Goal: Task Accomplishment & Management: Use online tool/utility

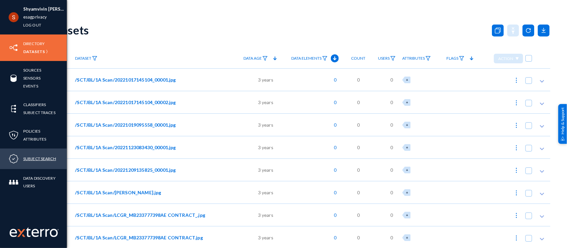
click at [39, 158] on link "Subject Search" at bounding box center [39, 159] width 33 height 8
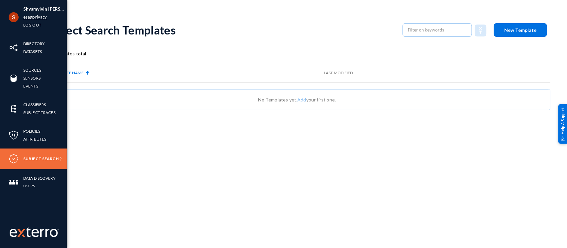
click at [24, 19] on link "esagprivacy" at bounding box center [35, 17] width 24 height 8
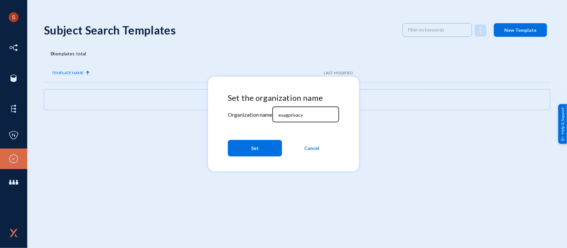
drag, startPoint x: 301, startPoint y: 120, endPoint x: 296, endPoint y: 119, distance: 4.4
click at [296, 119] on div "esagprivacy" at bounding box center [306, 113] width 60 height 17
drag, startPoint x: 294, startPoint y: 117, endPoint x: 293, endPoint y: 108, distance: 8.7
click at [293, 108] on div "esagprivacy" at bounding box center [306, 113] width 60 height 17
click at [291, 119] on div "esagprivacy" at bounding box center [306, 113] width 60 height 17
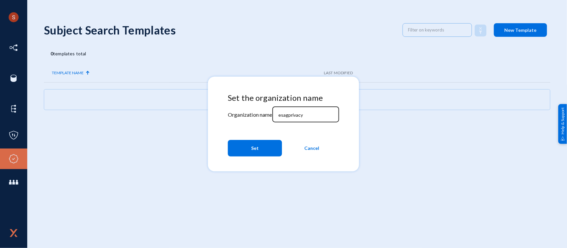
click at [291, 119] on div "esagprivacy" at bounding box center [306, 113] width 60 height 17
click at [291, 118] on div "esagprivacy" at bounding box center [306, 113] width 60 height 17
type input "y"
type input "tandl"
click at [269, 145] on button "Set" at bounding box center [255, 148] width 54 height 17
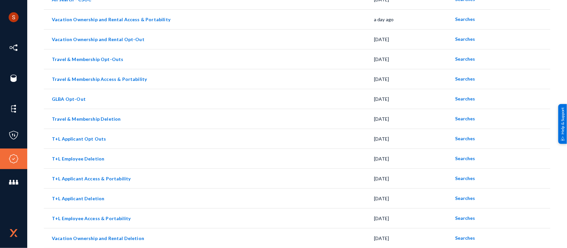
scroll to position [155, 0]
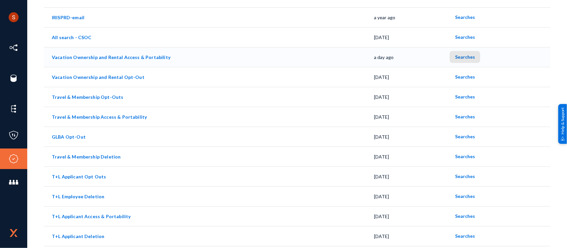
click at [461, 58] on span "Searches" at bounding box center [465, 57] width 20 height 6
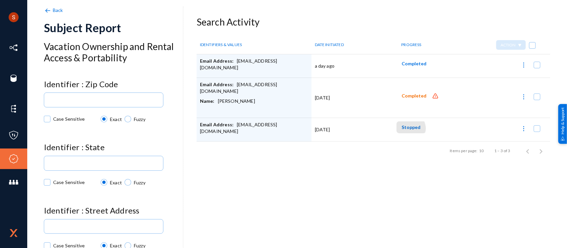
click at [406, 129] on span "Stopped" at bounding box center [411, 127] width 19 height 6
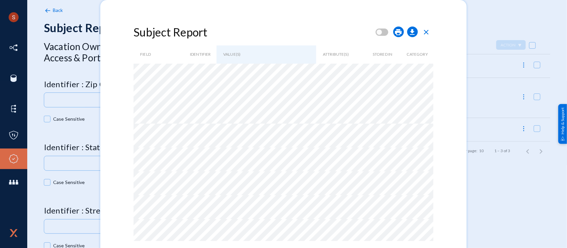
click at [426, 36] on span "close" at bounding box center [426, 32] width 8 height 8
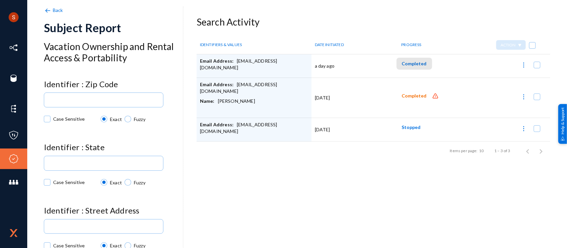
click at [413, 64] on span "Completed" at bounding box center [414, 64] width 25 height 6
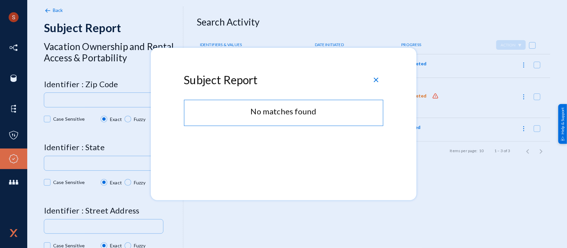
click at [377, 82] on span "close" at bounding box center [376, 80] width 8 height 8
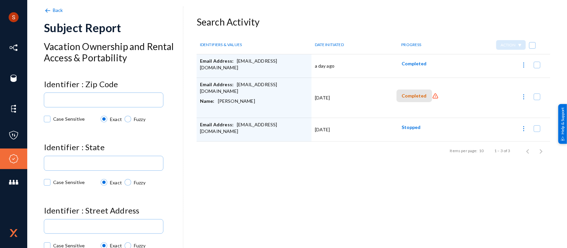
click at [414, 97] on span "Completed" at bounding box center [414, 96] width 25 height 6
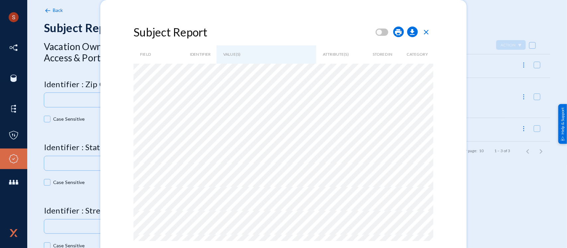
click at [424, 29] on span "close" at bounding box center [426, 32] width 8 height 8
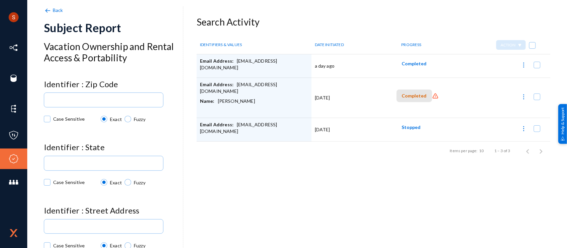
click at [417, 95] on span "Completed" at bounding box center [414, 96] width 25 height 6
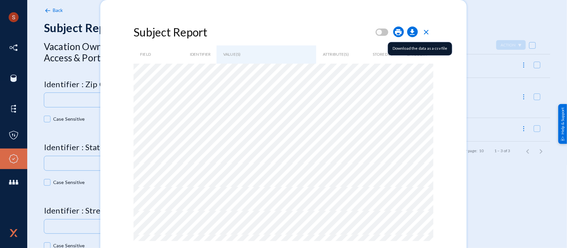
click at [416, 31] on span "download" at bounding box center [412, 32] width 8 height 8
click at [429, 32] on span "close" at bounding box center [426, 32] width 8 height 8
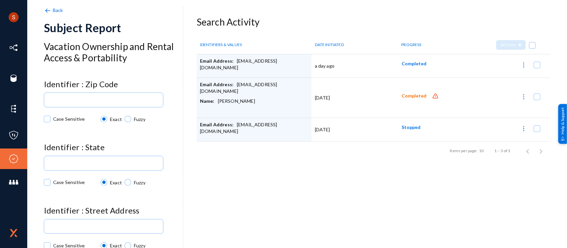
click at [432, 95] on img at bounding box center [435, 96] width 7 height 7
click at [411, 95] on span "Completed" at bounding box center [414, 96] width 25 height 6
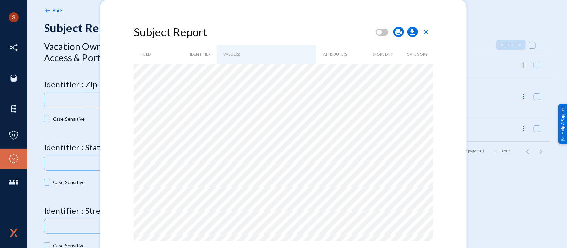
click at [427, 34] on span "close" at bounding box center [426, 32] width 8 height 8
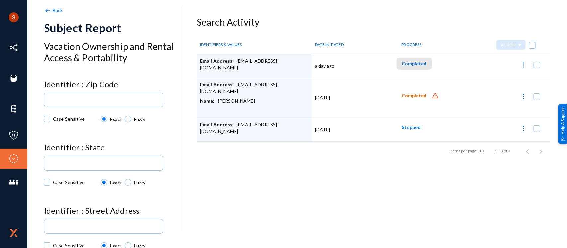
click at [414, 65] on span "Completed" at bounding box center [414, 64] width 25 height 6
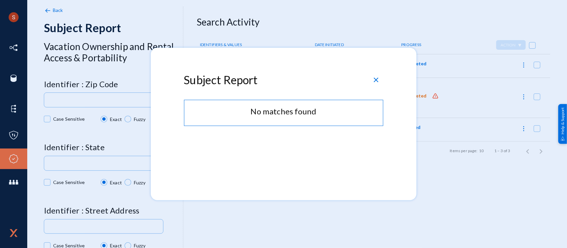
click at [378, 80] on span "close" at bounding box center [376, 80] width 8 height 8
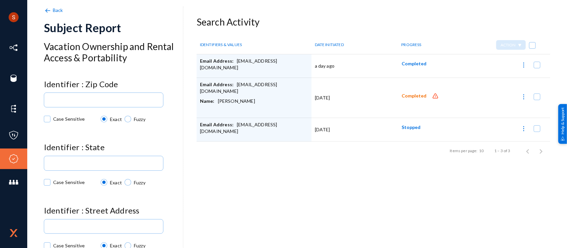
click at [49, 10] on img at bounding box center [47, 10] width 7 height 7
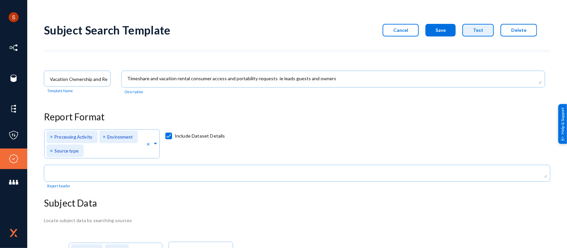
click at [474, 32] on span "Test" at bounding box center [478, 30] width 10 height 6
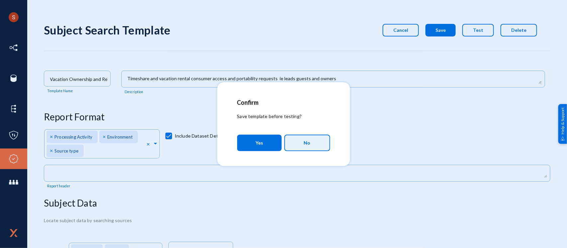
click at [294, 141] on button "No" at bounding box center [307, 143] width 46 height 17
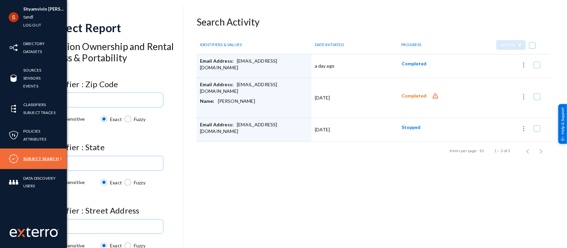
click at [26, 160] on link "Subject Search" at bounding box center [41, 159] width 36 height 8
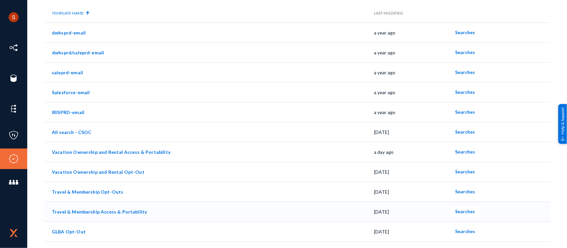
scroll to position [59, 0]
click at [462, 150] on span "Searches" at bounding box center [465, 153] width 20 height 6
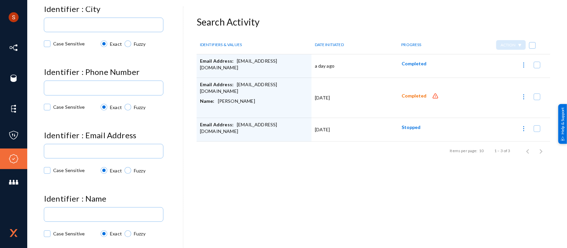
scroll to position [343, 0]
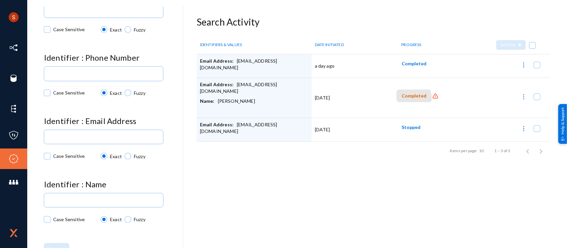
click at [410, 98] on span "Completed" at bounding box center [414, 96] width 25 height 6
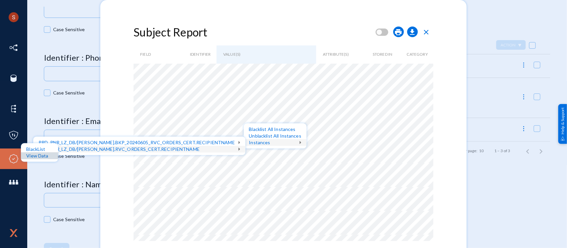
click at [46, 157] on div "View Data" at bounding box center [39, 156] width 37 height 7
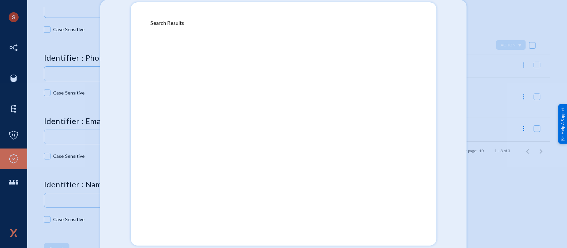
click at [456, 54] on div at bounding box center [283, 124] width 567 height 248
drag, startPoint x: 456, startPoint y: 54, endPoint x: 453, endPoint y: 46, distance: 8.4
click at [453, 46] on div at bounding box center [283, 124] width 567 height 248
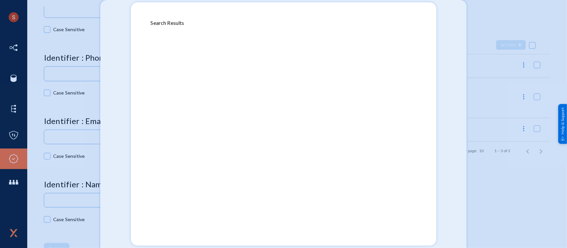
click at [453, 46] on div at bounding box center [283, 124] width 567 height 248
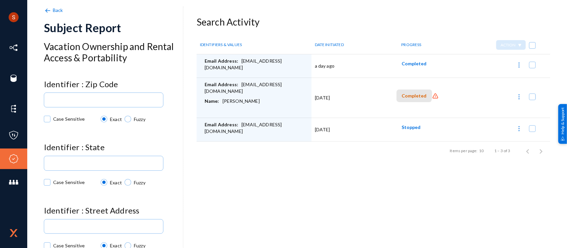
click at [412, 95] on span "Completed" at bounding box center [414, 96] width 25 height 6
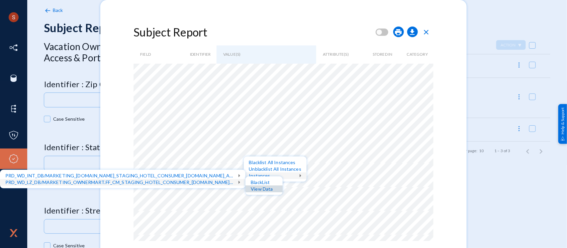
click at [266, 188] on div "View Data" at bounding box center [263, 189] width 37 height 7
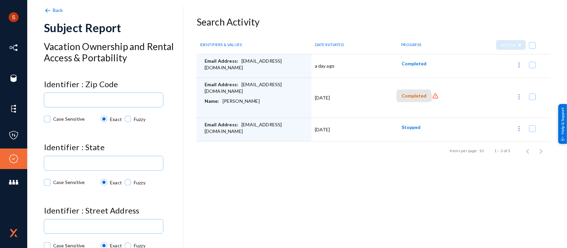
click at [412, 98] on span "Completed" at bounding box center [414, 96] width 25 height 6
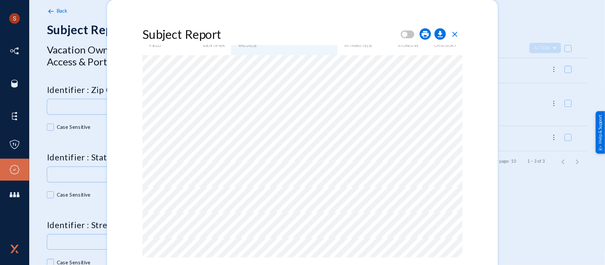
scroll to position [11, 0]
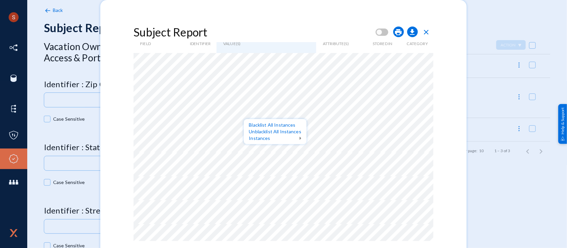
click at [347, 106] on div at bounding box center [283, 124] width 567 height 248
click at [361, 85] on div at bounding box center [283, 124] width 567 height 248
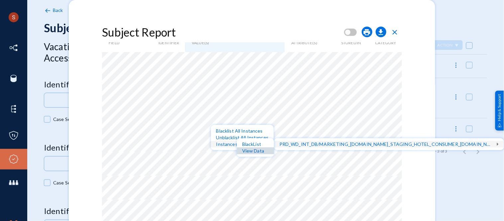
click at [260, 152] on div "View Data" at bounding box center [255, 150] width 37 height 7
